Goal: Information Seeking & Learning: Learn about a topic

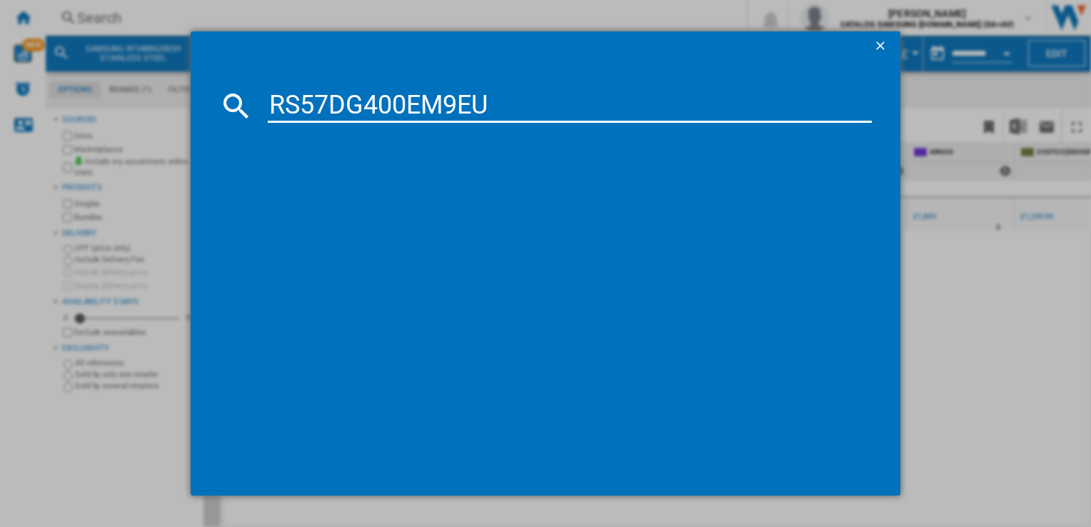
scroll to position [0, 241]
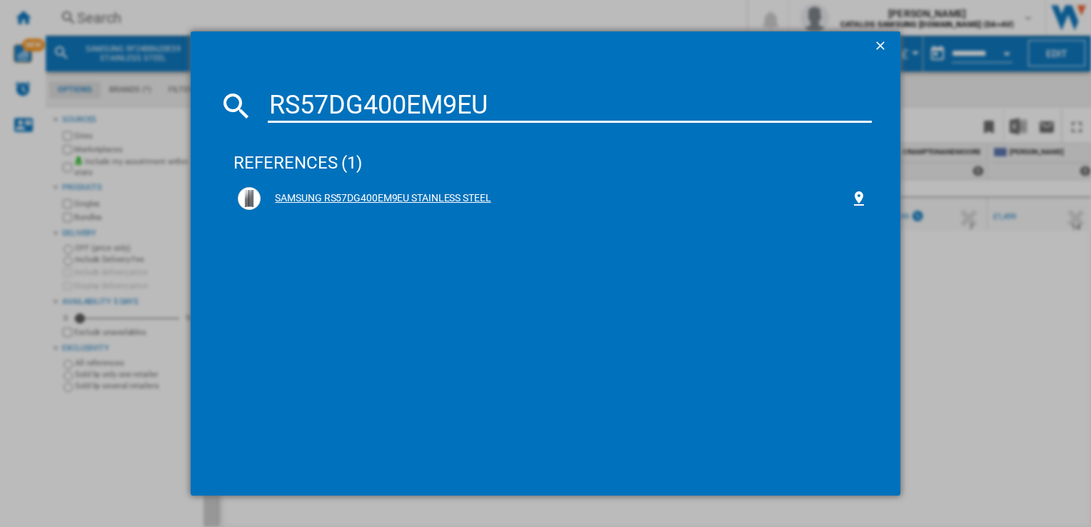
type input "RS57DG400EM9EU"
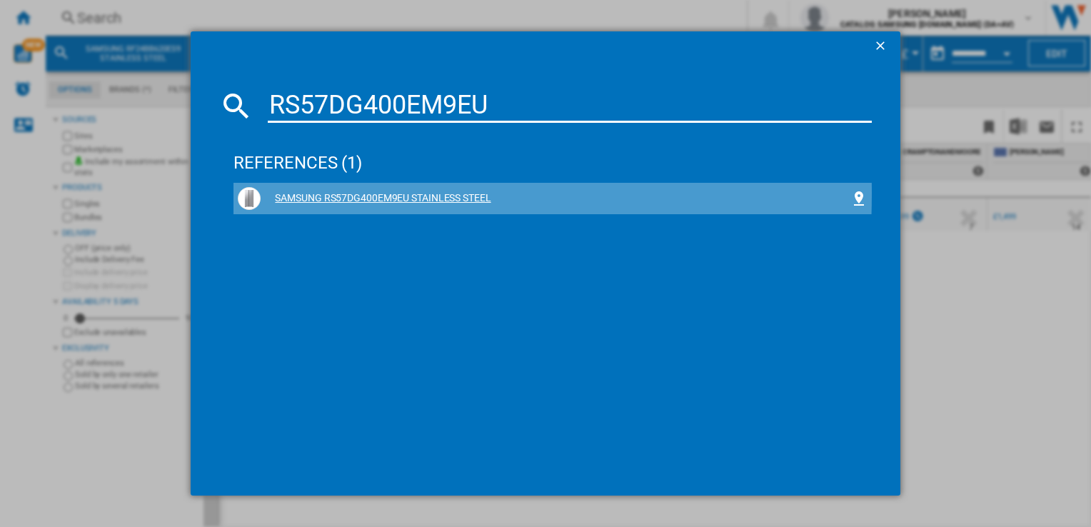
click at [391, 193] on div "SAMSUNG RS57DG400EM9EU STAINLESS STEEL" at bounding box center [555, 198] width 589 height 14
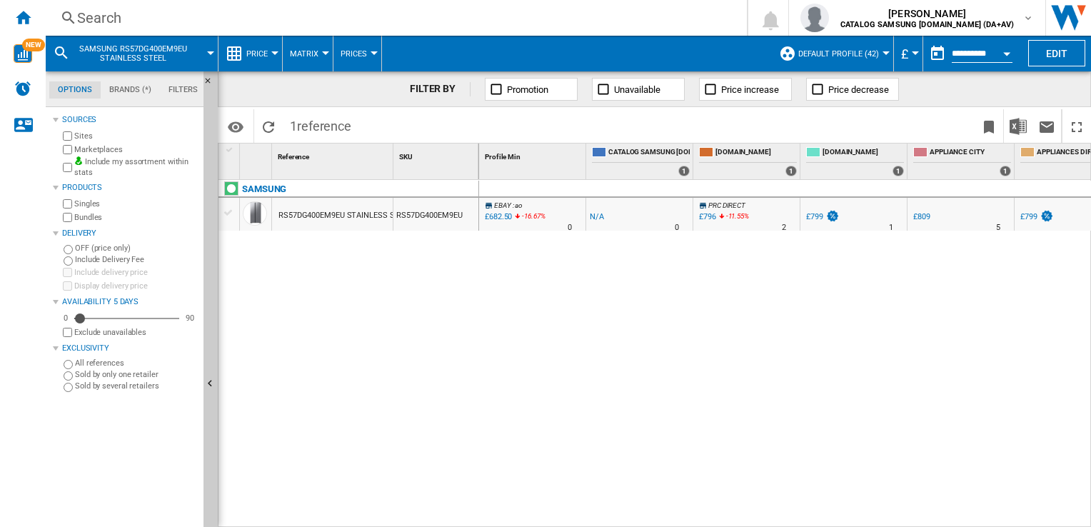
click at [502, 218] on div "£682.50" at bounding box center [497, 217] width 29 height 14
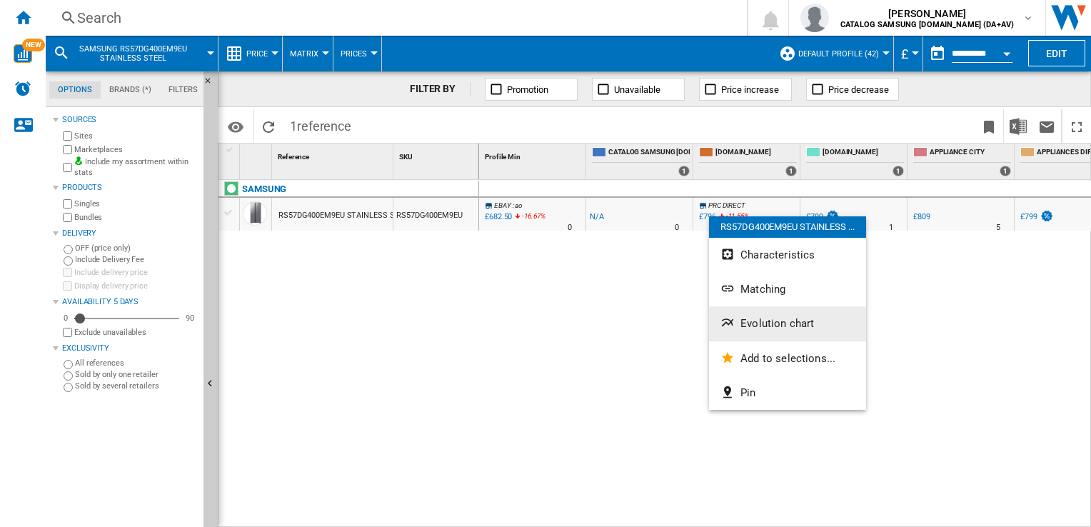
click at [757, 321] on span "Evolution chart" at bounding box center [777, 323] width 74 height 13
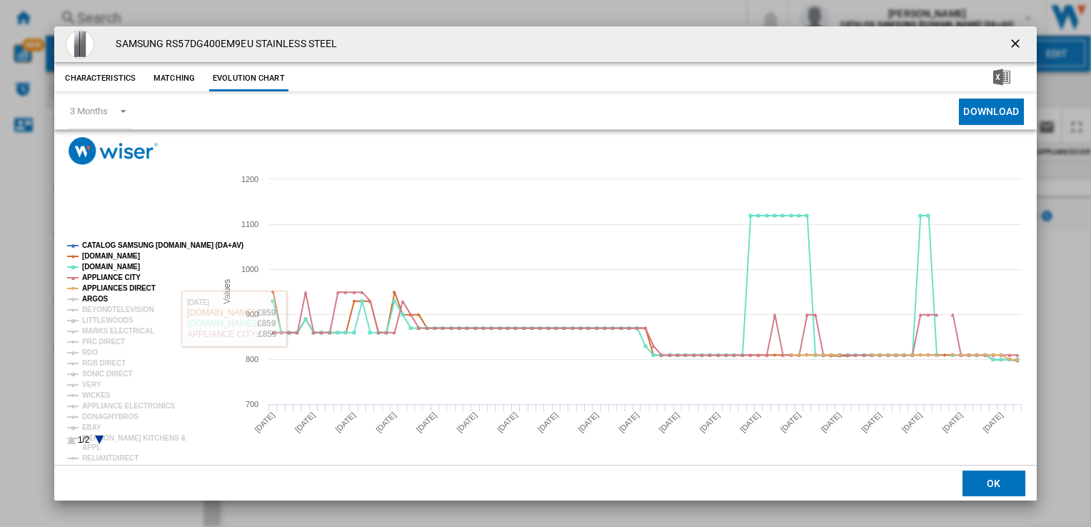
click at [99, 296] on tspan "ARGOS" at bounding box center [95, 299] width 26 height 8
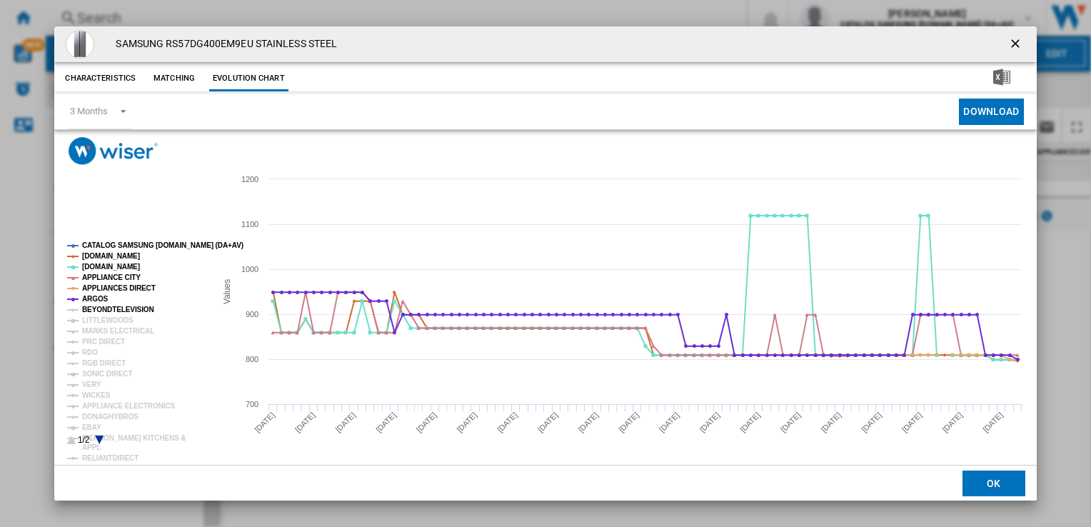
click at [106, 311] on tspan "BEYONDTELEVISION" at bounding box center [118, 310] width 72 height 8
click at [108, 321] on tspan "LITTLEWOODS" at bounding box center [107, 320] width 51 height 8
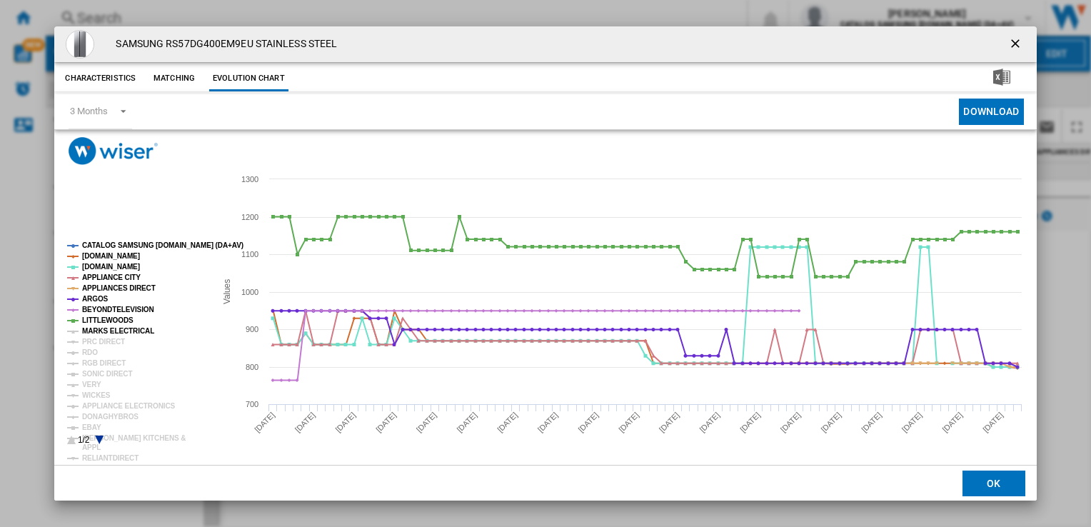
click at [109, 328] on tspan "MARKS ELECTRICAL" at bounding box center [118, 331] width 72 height 8
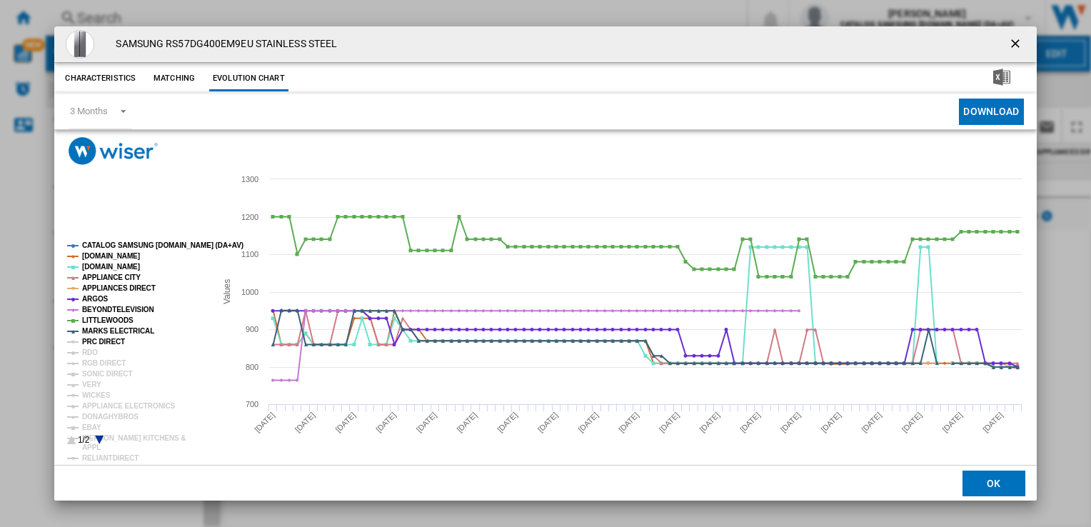
click at [102, 339] on tspan "PRC DIRECT" at bounding box center [103, 342] width 43 height 8
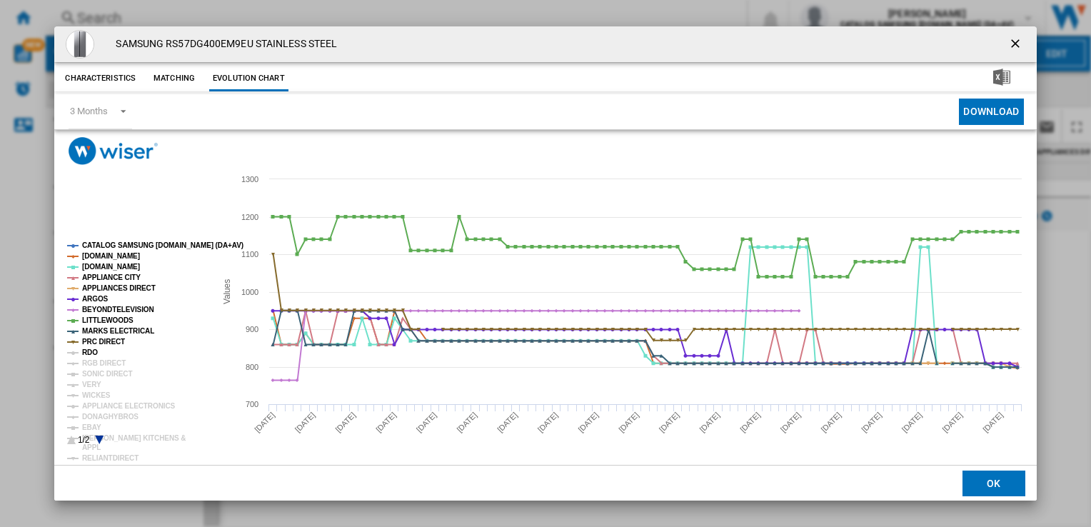
click at [86, 353] on tspan "RDO" at bounding box center [90, 352] width 16 height 8
click at [90, 365] on tspan "RGB DIRECT" at bounding box center [104, 363] width 44 height 8
click at [94, 377] on tspan "SONIC DIRECT" at bounding box center [107, 374] width 50 height 8
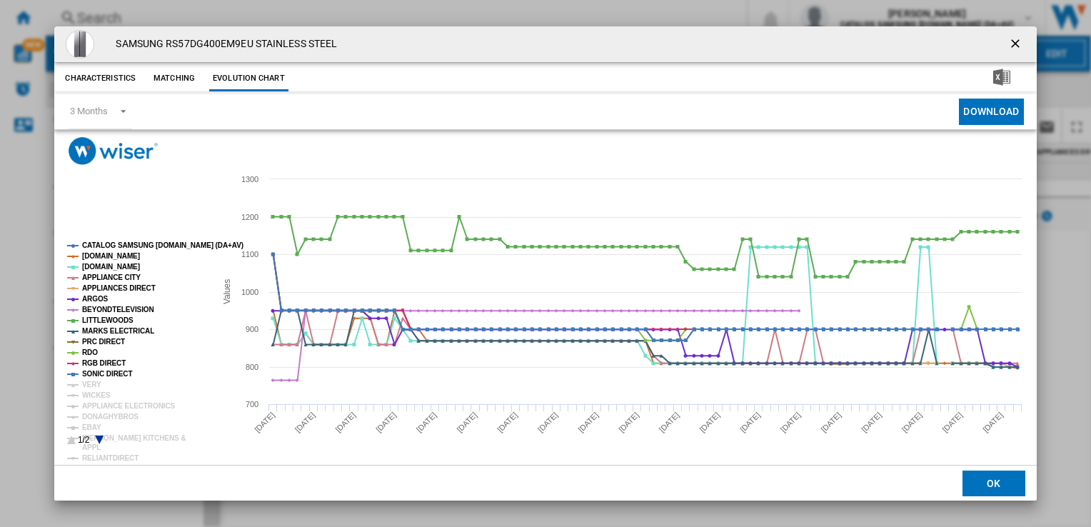
click at [97, 372] on tspan "SONIC DIRECT" at bounding box center [107, 374] width 50 height 8
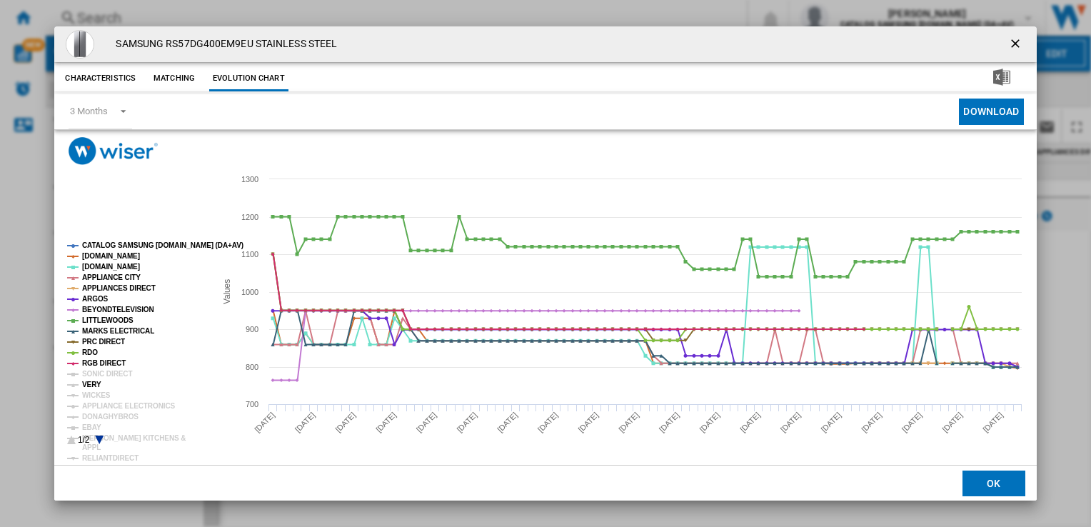
click at [91, 383] on tspan "VERY" at bounding box center [91, 384] width 19 height 8
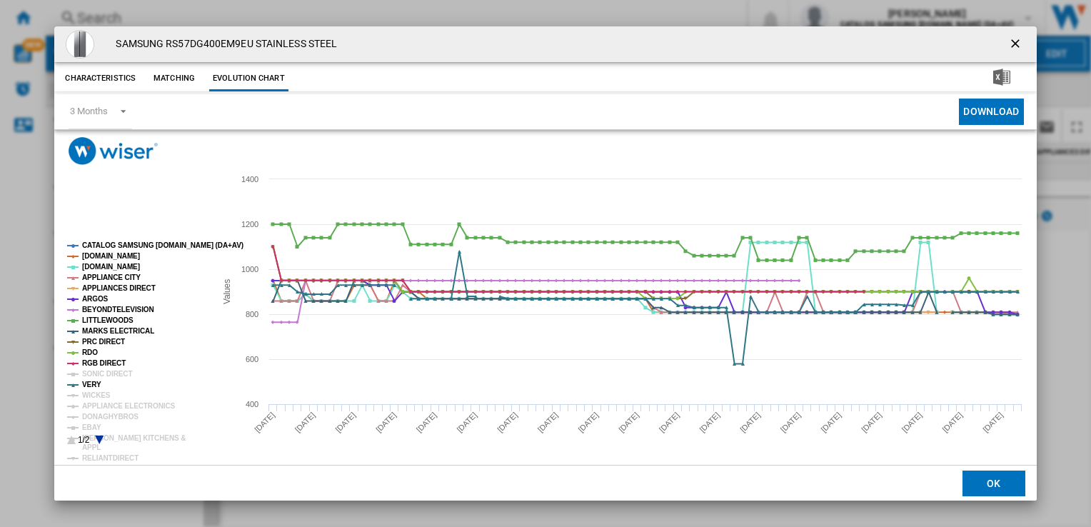
click at [104, 375] on tspan "SONIC DIRECT" at bounding box center [107, 374] width 50 height 8
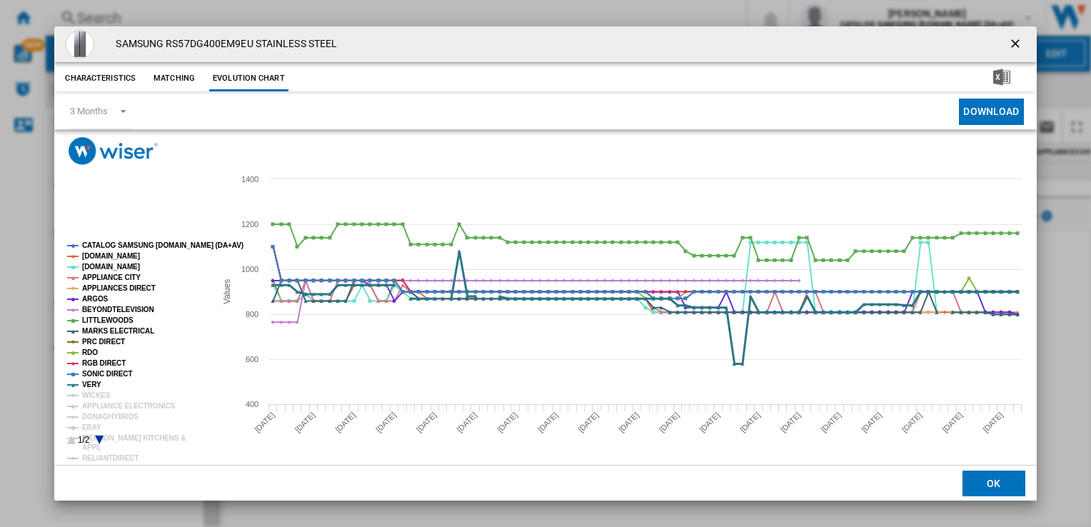
click at [91, 391] on tspan "WICKES" at bounding box center [96, 395] width 29 height 8
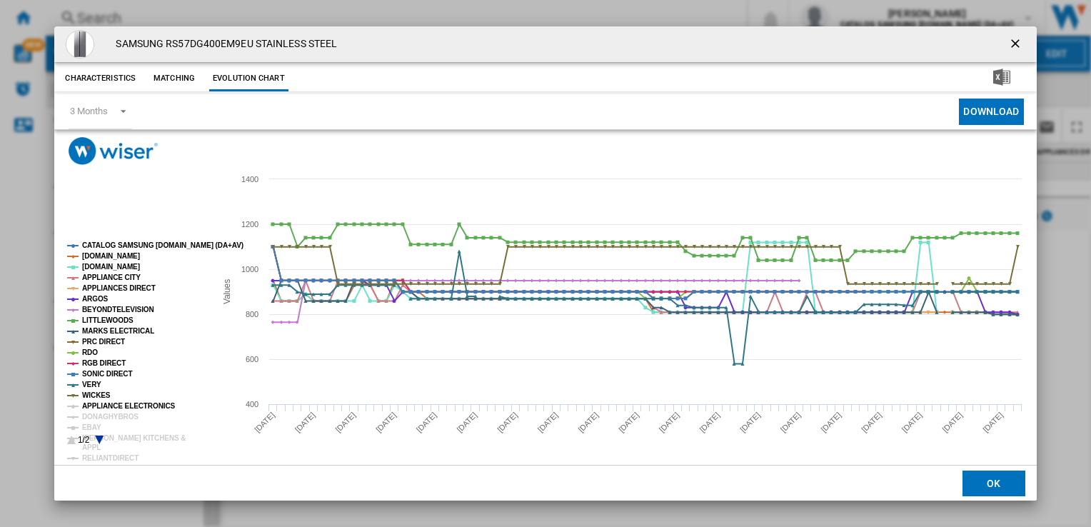
click at [106, 407] on tspan "APPLIANCE ELECTRONICS" at bounding box center [129, 406] width 94 height 8
click at [100, 418] on tspan "DONAGHYBROS" at bounding box center [110, 417] width 56 height 8
click at [96, 442] on rect "Product popup" at bounding box center [135, 343] width 148 height 214
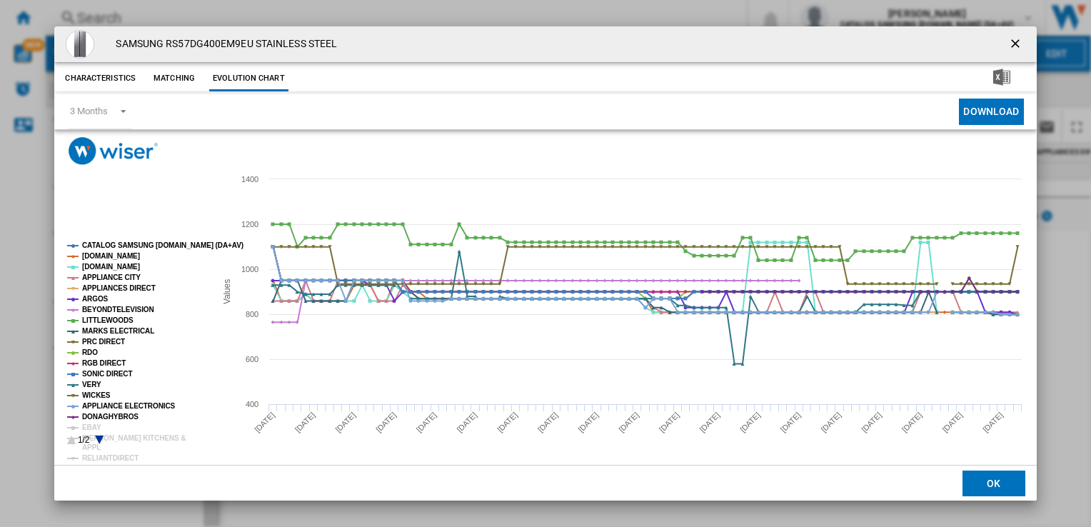
click at [98, 438] on icon "Product popup" at bounding box center [100, 439] width 9 height 9
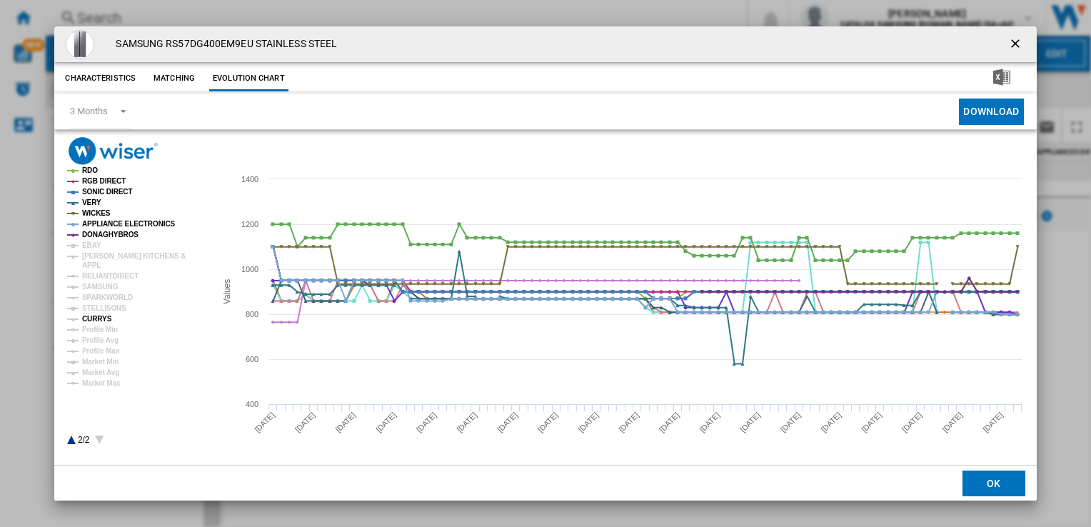
click at [106, 321] on tspan "CURRYS" at bounding box center [97, 319] width 30 height 8
click at [105, 288] on tspan "SAMSUNG" at bounding box center [100, 287] width 36 height 8
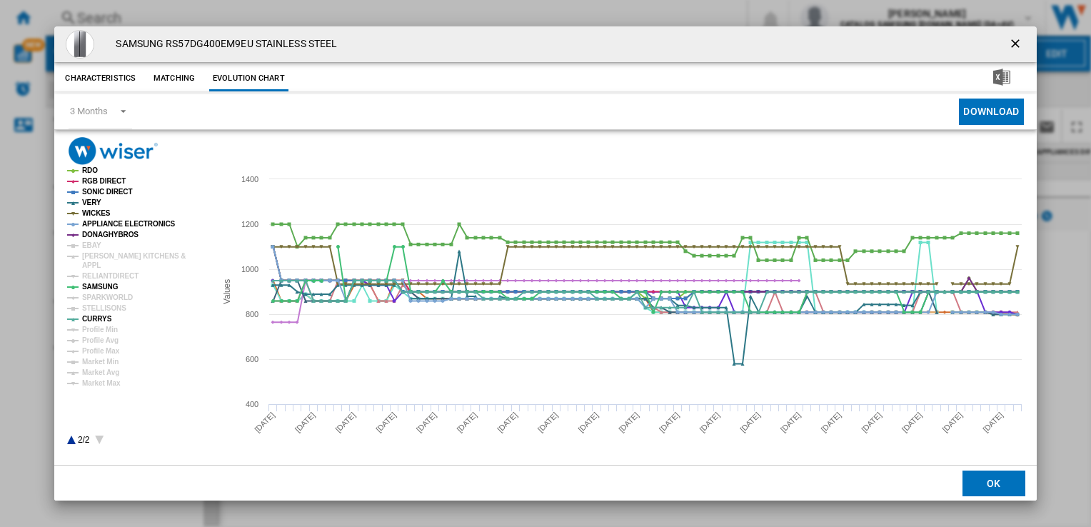
click at [1012, 44] on ng-md-icon "getI18NText('BUTTONS.CLOSE_DIALOG')" at bounding box center [1016, 44] width 17 height 17
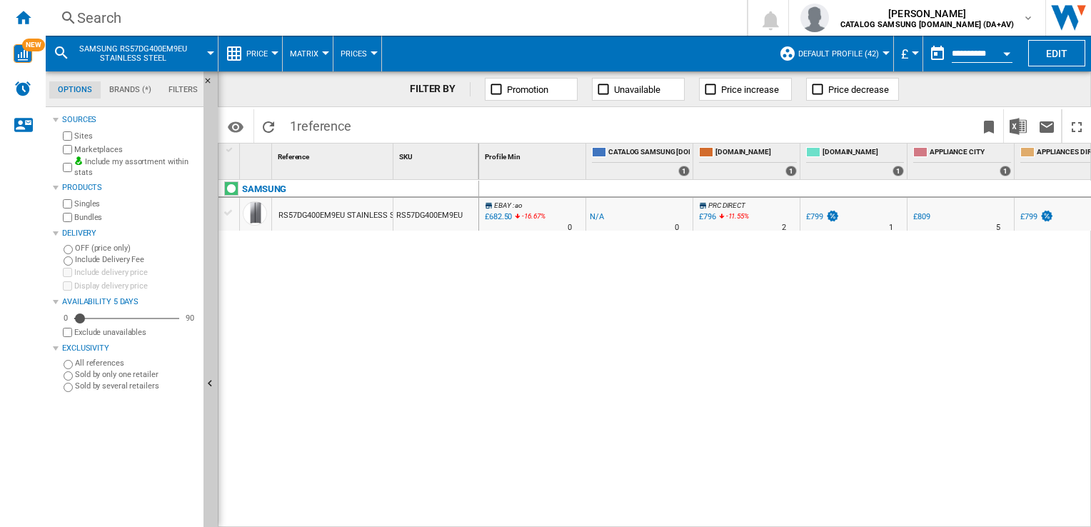
click at [353, 10] on div "Search" at bounding box center [393, 18] width 632 height 20
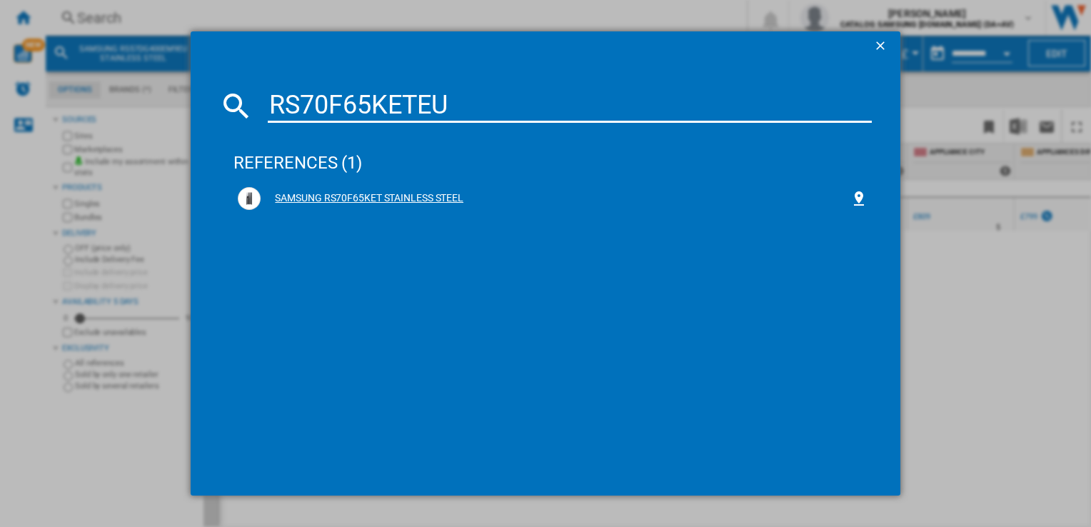
type input "RS70F65KETEU"
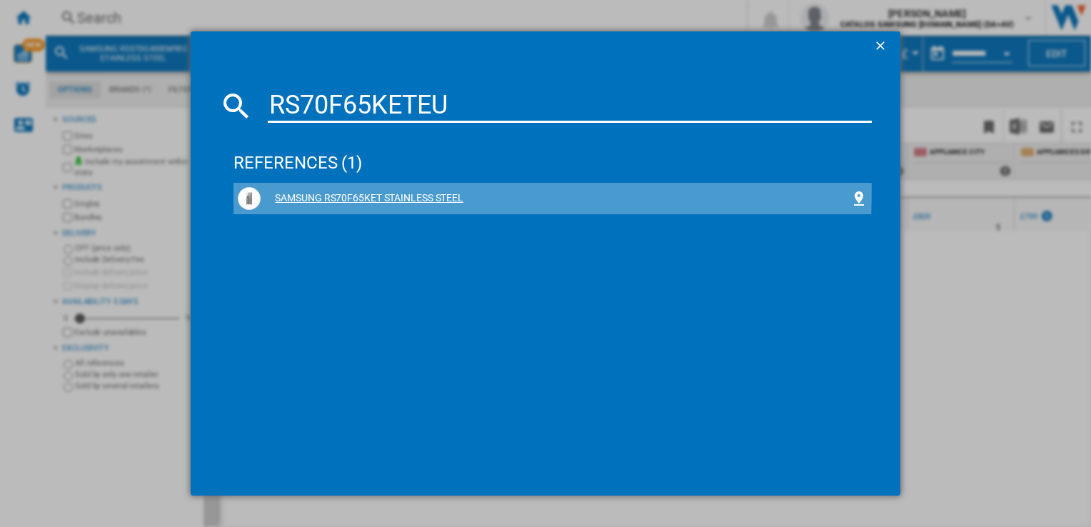
click at [322, 188] on div "SAMSUNG RS70F65KET STAINLESS STEEL" at bounding box center [552, 198] width 629 height 23
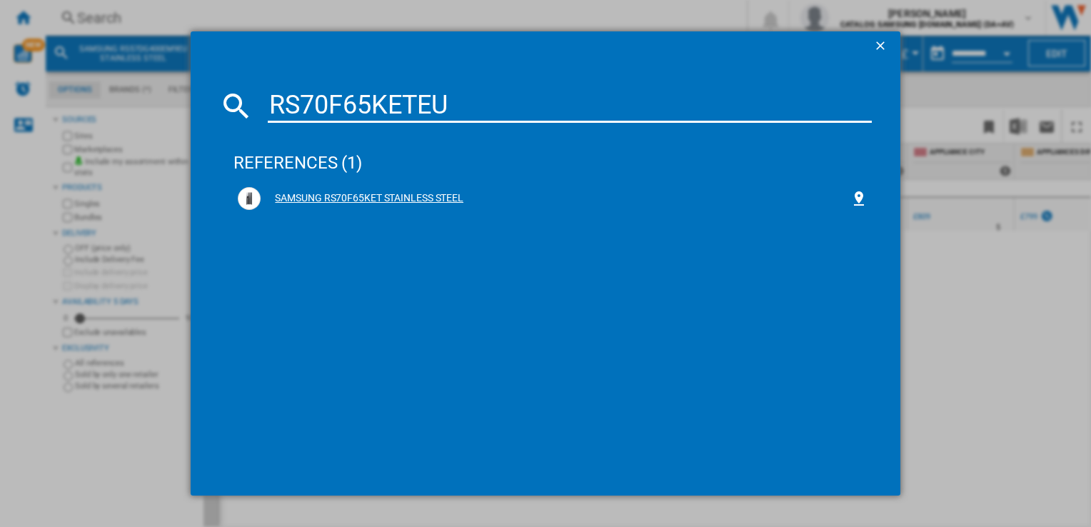
click at [313, 194] on div "SAMSUNG RS70F65KET STAINLESS STEEL" at bounding box center [555, 198] width 589 height 14
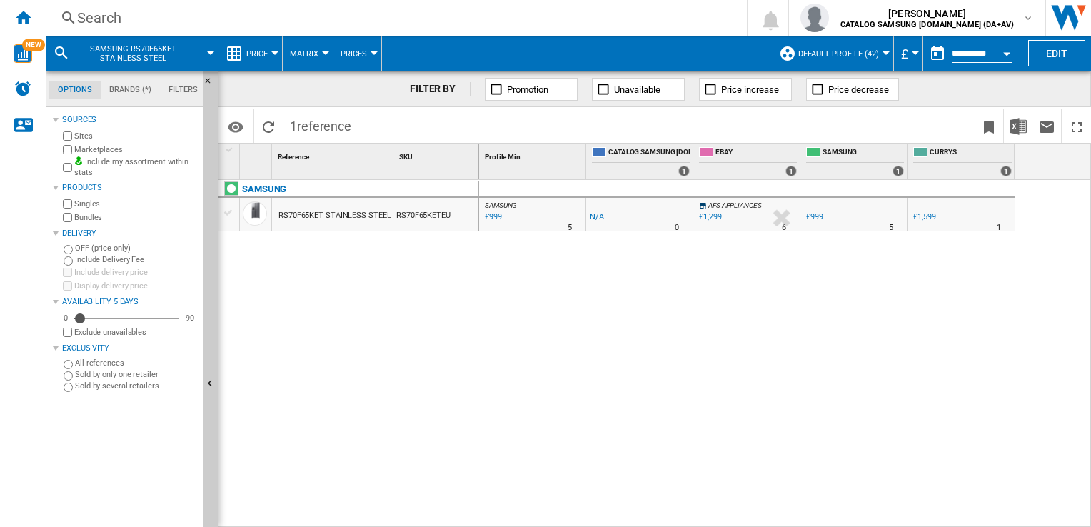
click at [819, 217] on div "£999" at bounding box center [814, 216] width 17 height 9
click at [714, 216] on div "£1,299" at bounding box center [710, 216] width 22 height 9
click at [211, 15] on div "Search" at bounding box center [393, 18] width 632 height 20
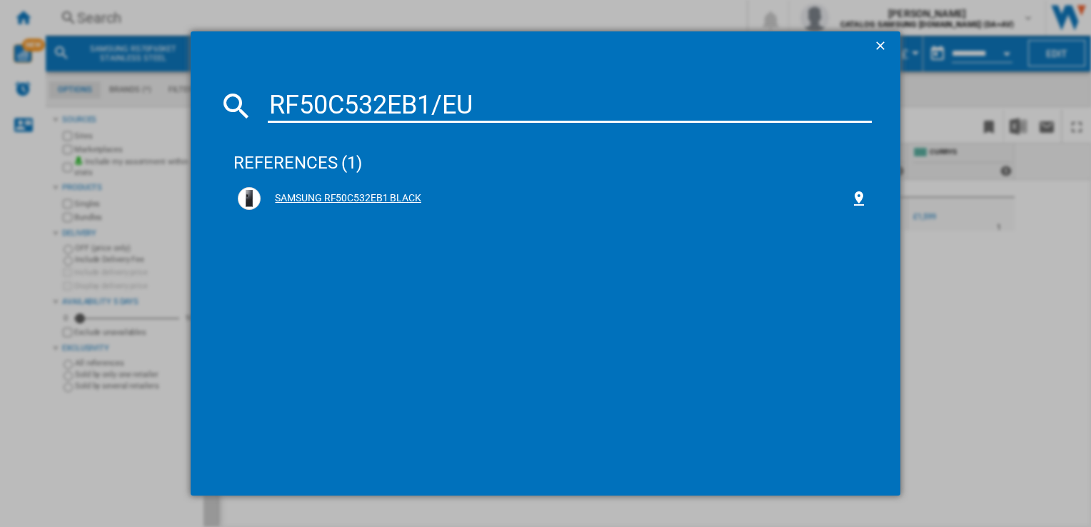
type input "RF50C532EB1/EU"
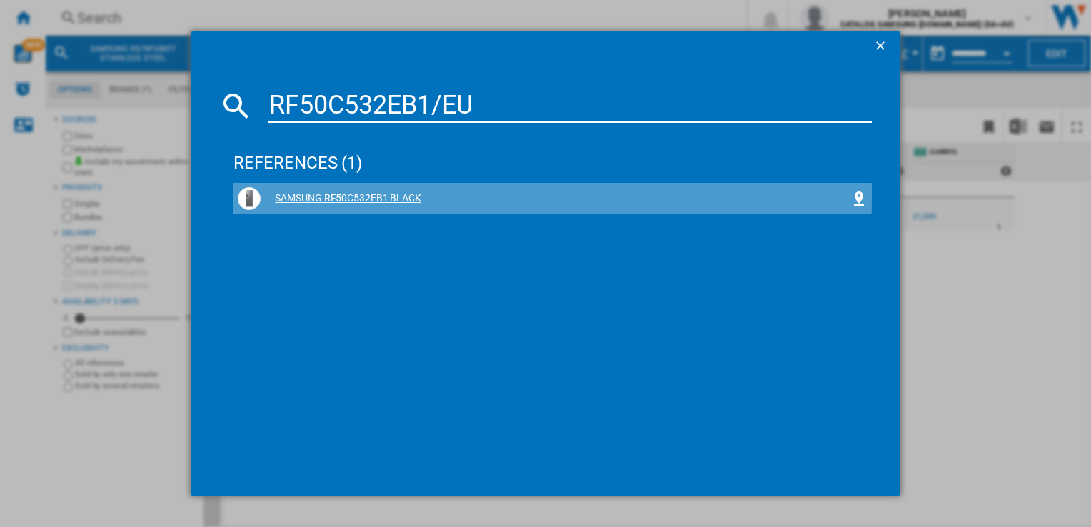
click at [379, 194] on div "SAMSUNG RF50C532EB1 BLACK" at bounding box center [555, 198] width 589 height 14
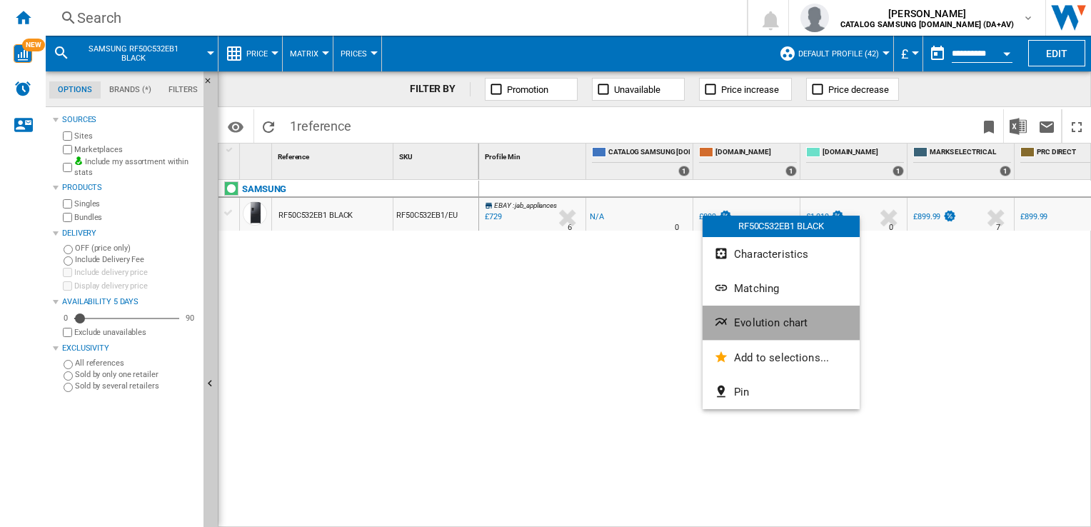
click at [776, 313] on button "Evolution chart" at bounding box center [780, 323] width 157 height 34
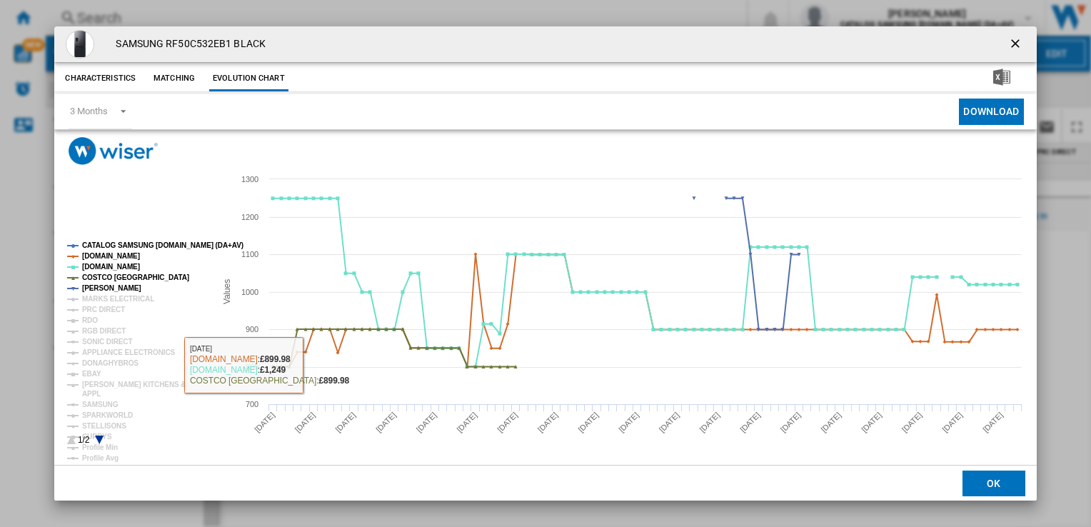
click at [101, 437] on icon "Product popup" at bounding box center [100, 439] width 9 height 9
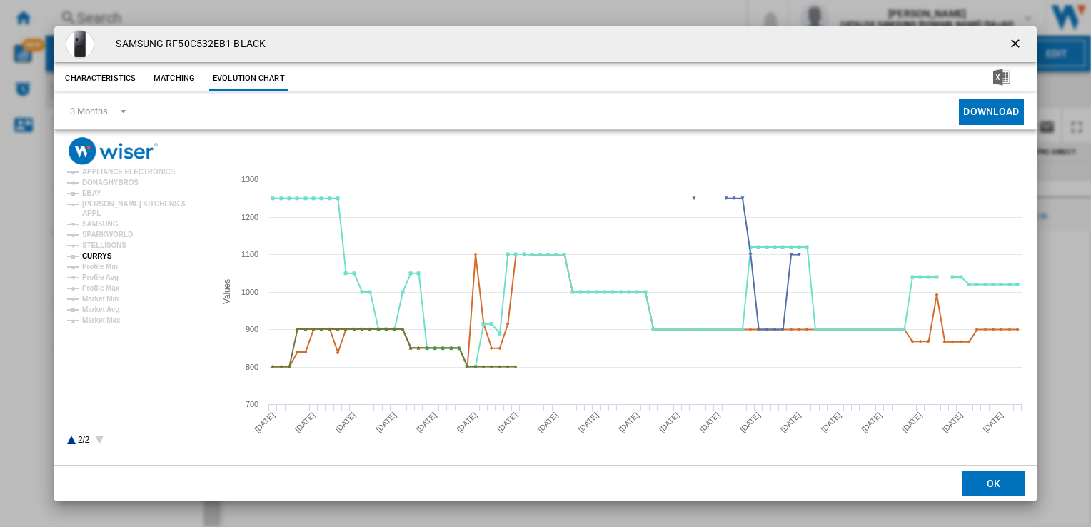
click at [99, 256] on tspan "CURRYS" at bounding box center [97, 256] width 30 height 8
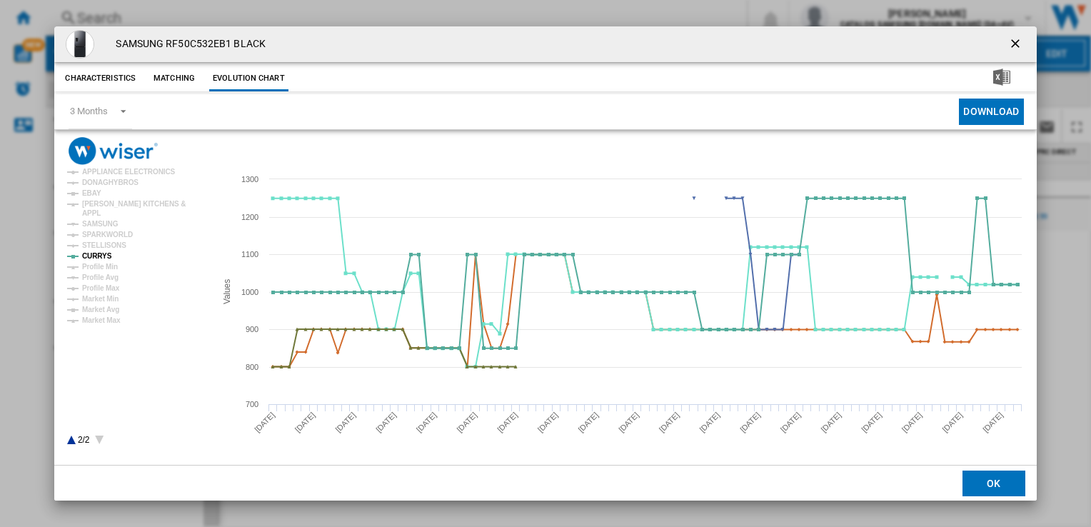
click at [74, 441] on icon "Product popup" at bounding box center [71, 439] width 9 height 9
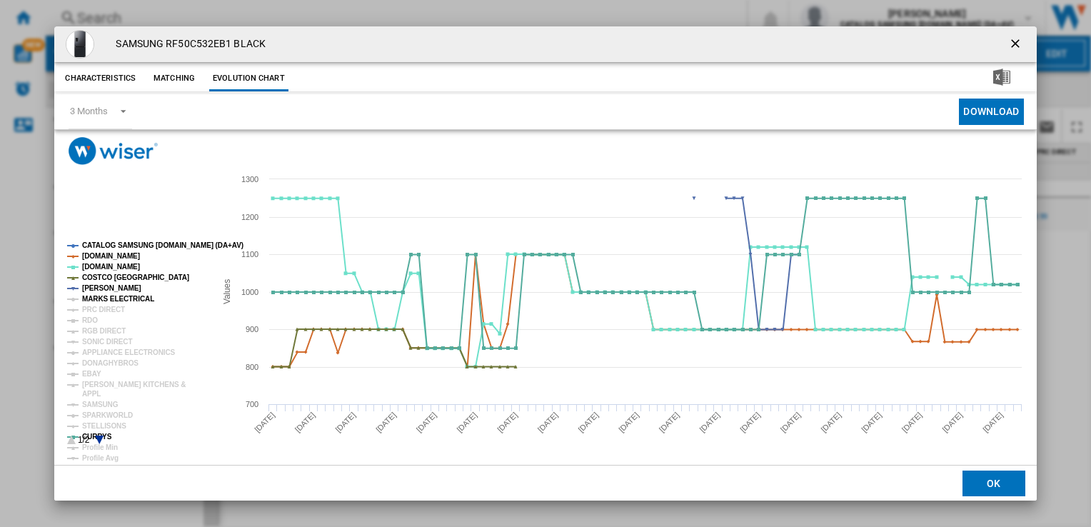
click at [137, 301] on tspan "MARKS ELECTRICAL" at bounding box center [118, 299] width 72 height 8
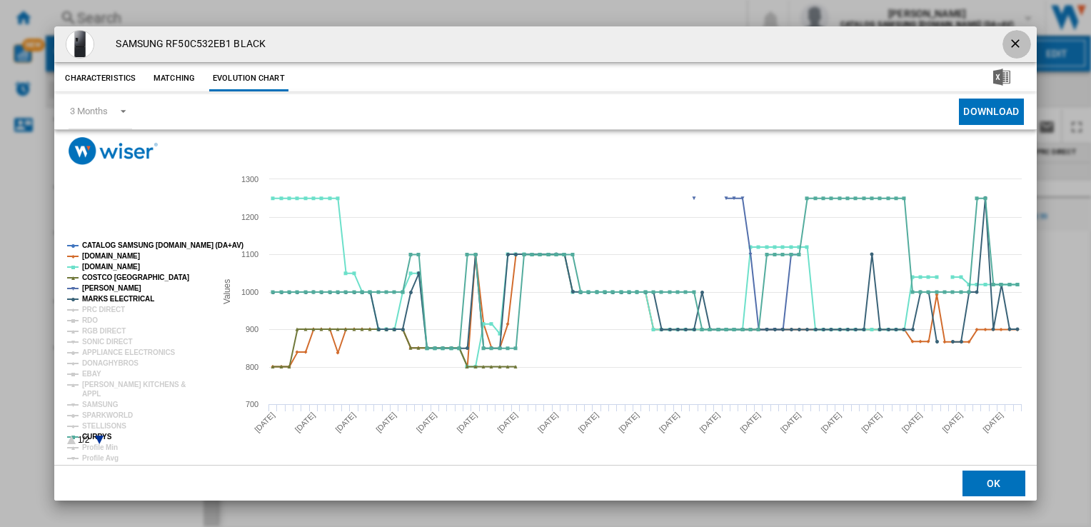
click at [1008, 41] on ng-md-icon "getI18NText('BUTTONS.CLOSE_DIALOG')" at bounding box center [1016, 44] width 17 height 17
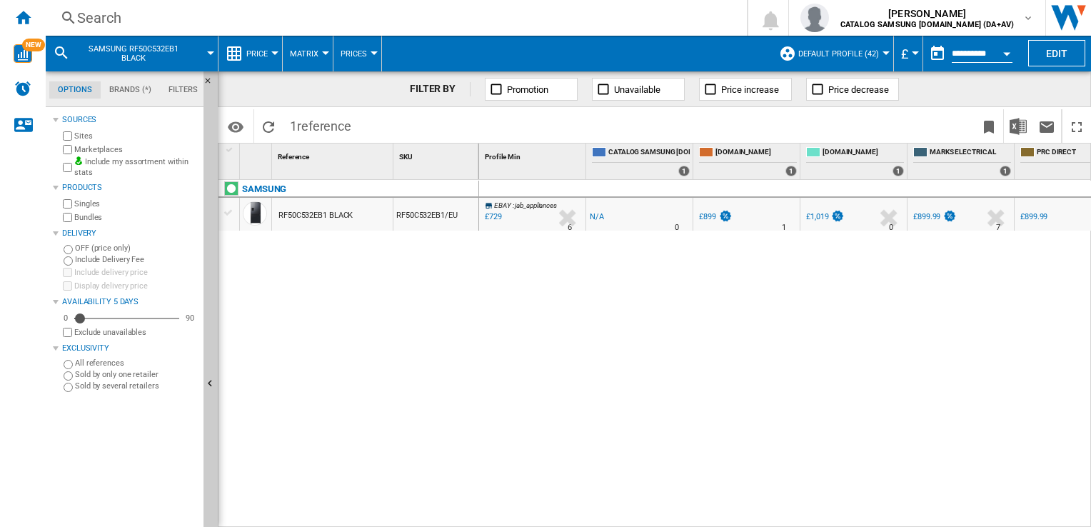
click at [710, 15] on div "Search" at bounding box center [393, 18] width 632 height 20
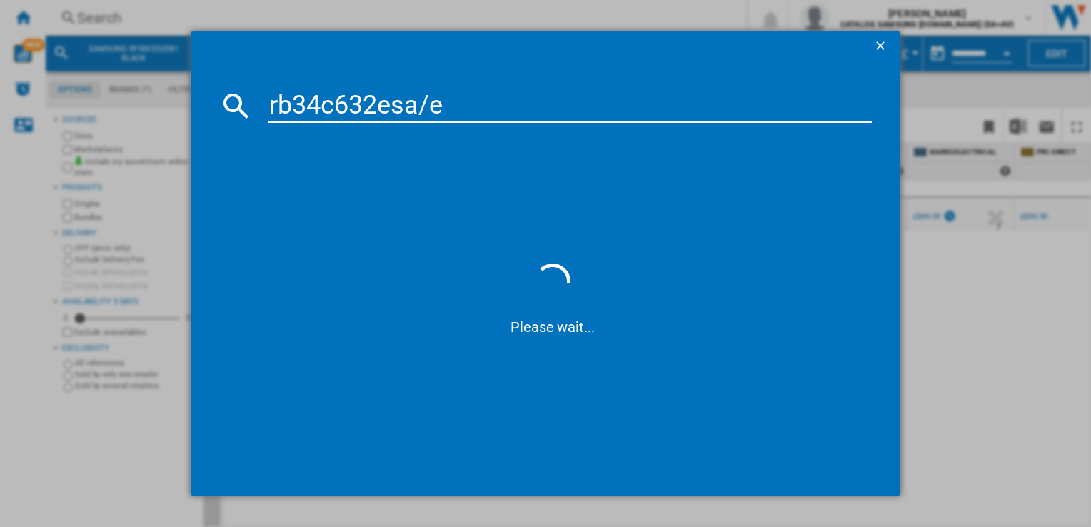
type input "rb34c632esa/eu"
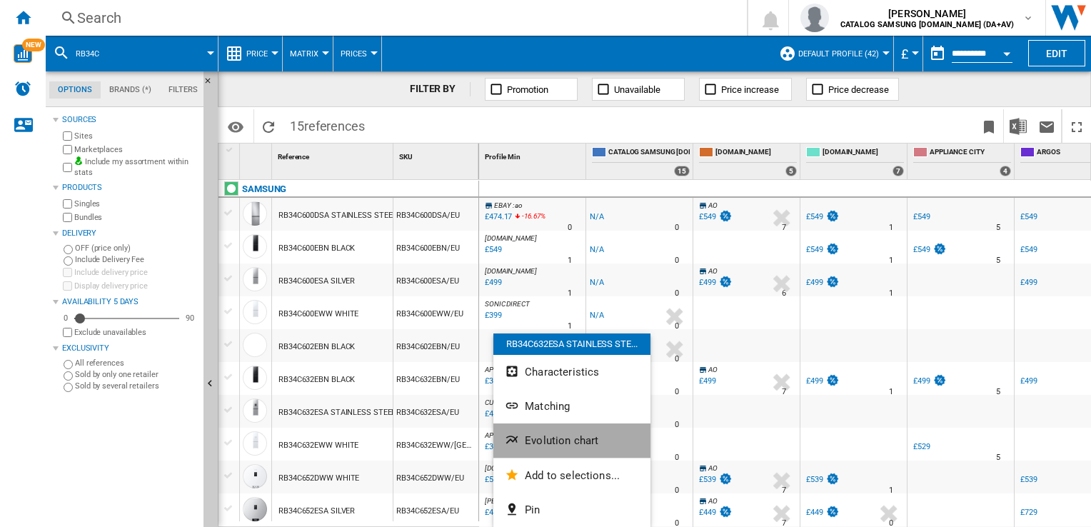
click at [526, 445] on span "Evolution chart" at bounding box center [562, 440] width 74 height 13
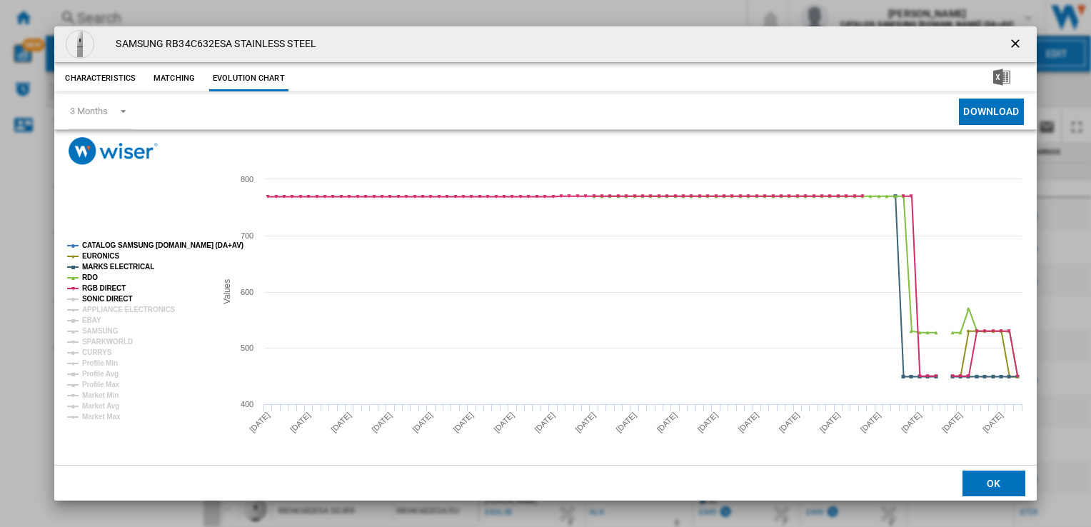
click at [120, 301] on tspan "SONIC DIRECT" at bounding box center [107, 299] width 50 height 8
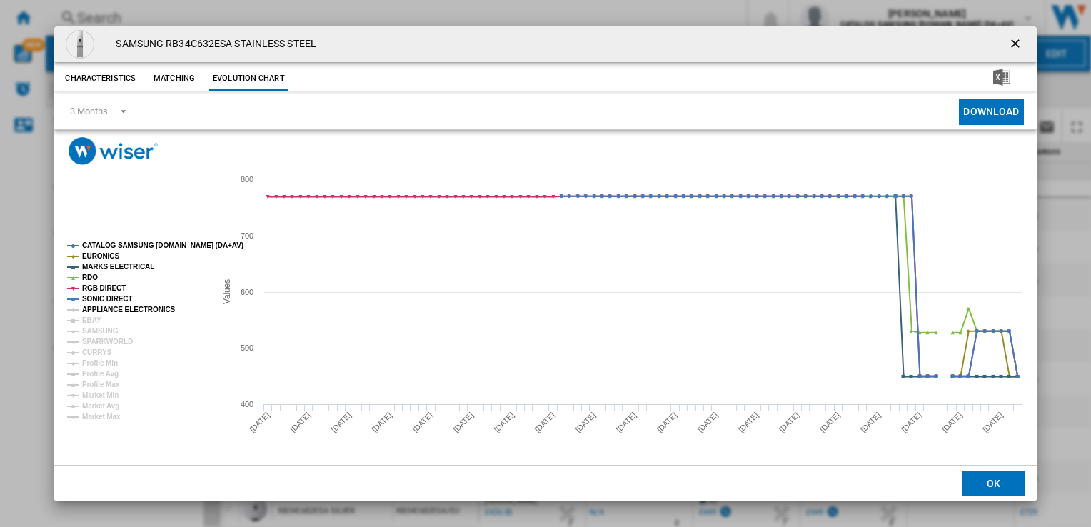
click at [123, 308] on tspan "APPLIANCE ELECTRONICS" at bounding box center [129, 310] width 94 height 8
click at [1012, 40] on ng-md-icon "getI18NText('BUTTONS.CLOSE_DIALOG')" at bounding box center [1016, 44] width 17 height 17
